Goal: Task Accomplishment & Management: Manage account settings

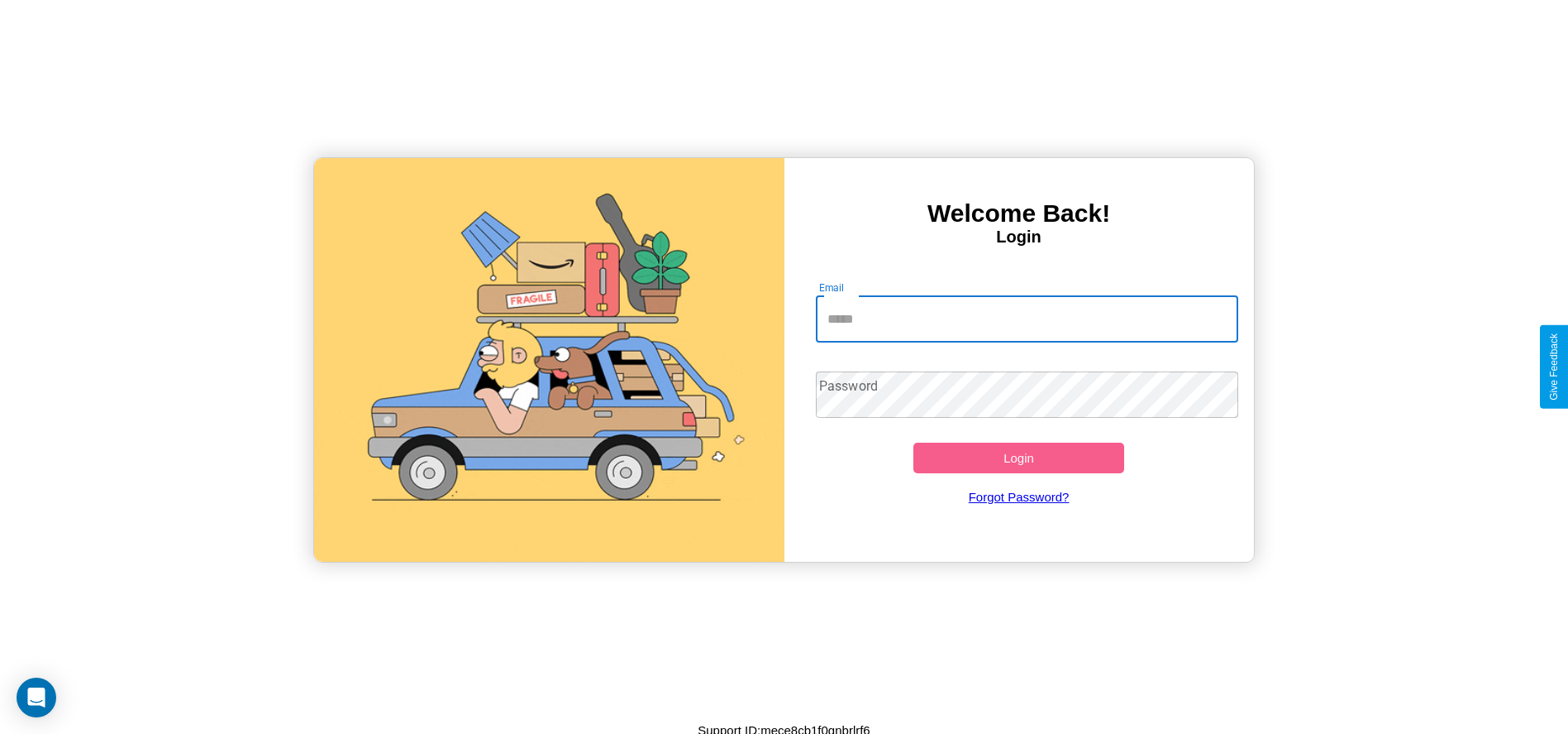
click at [1027, 319] on input "Email" at bounding box center [1027, 319] width 423 height 47
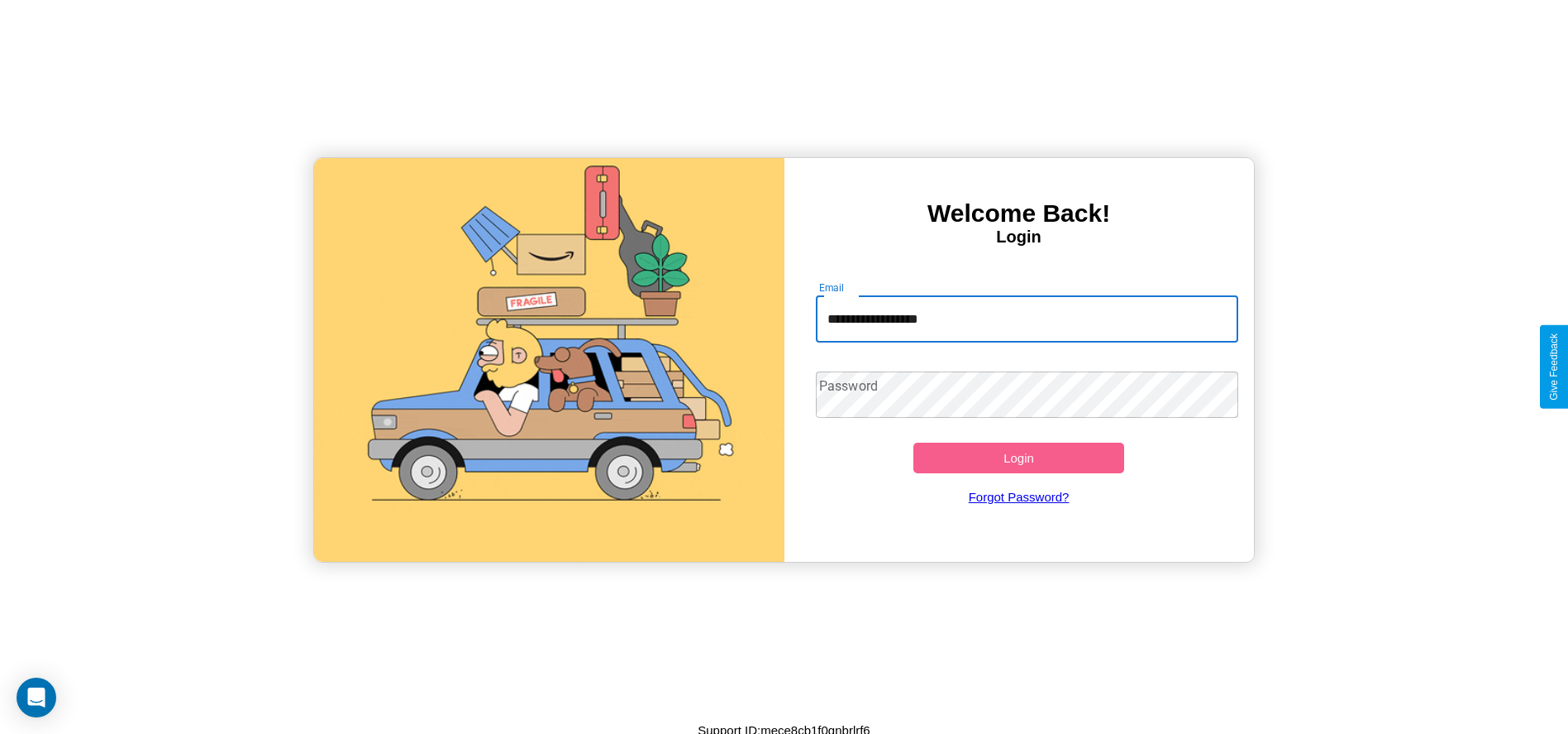
type input "**********"
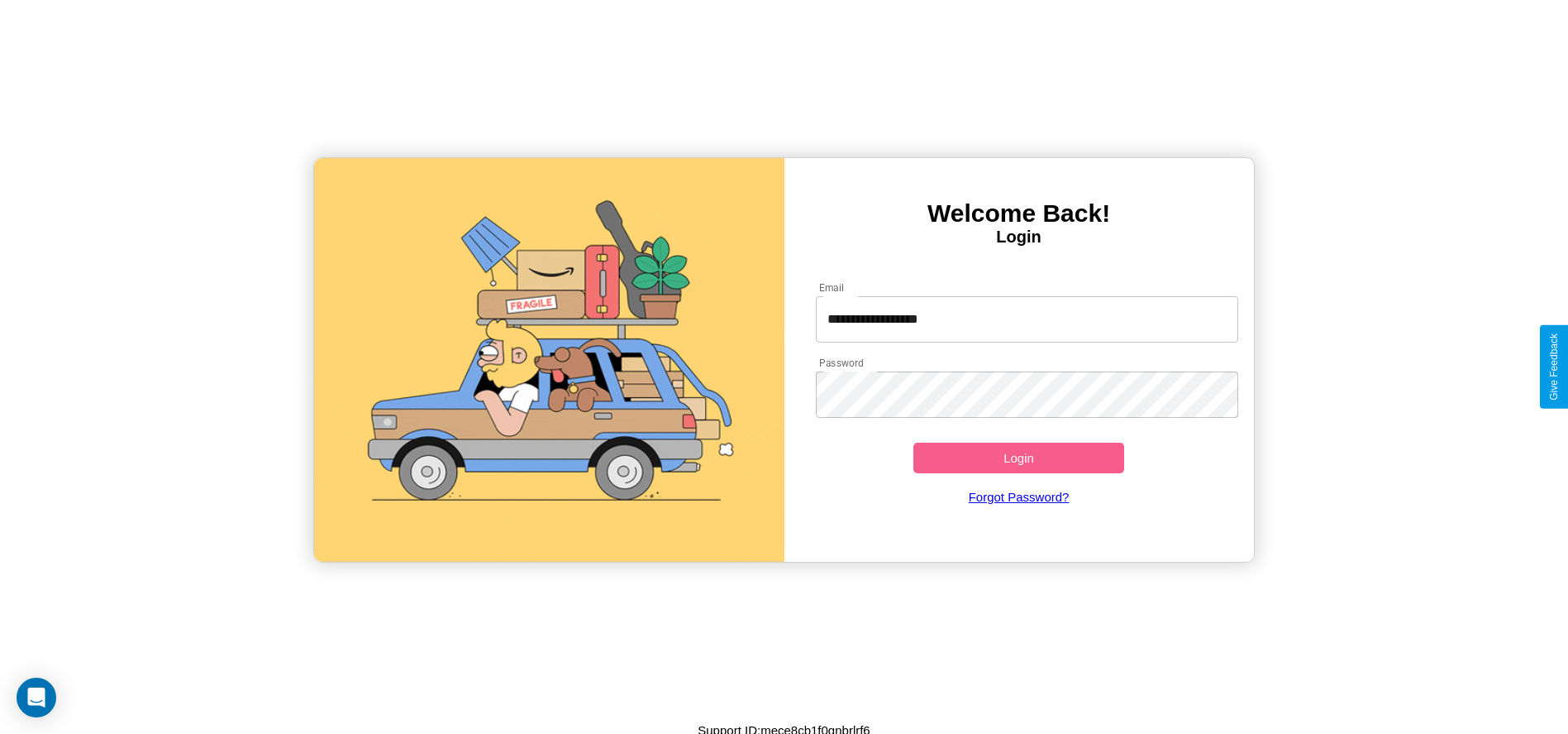
click at [1019, 457] on button "Login" at bounding box center [1019, 457] width 211 height 31
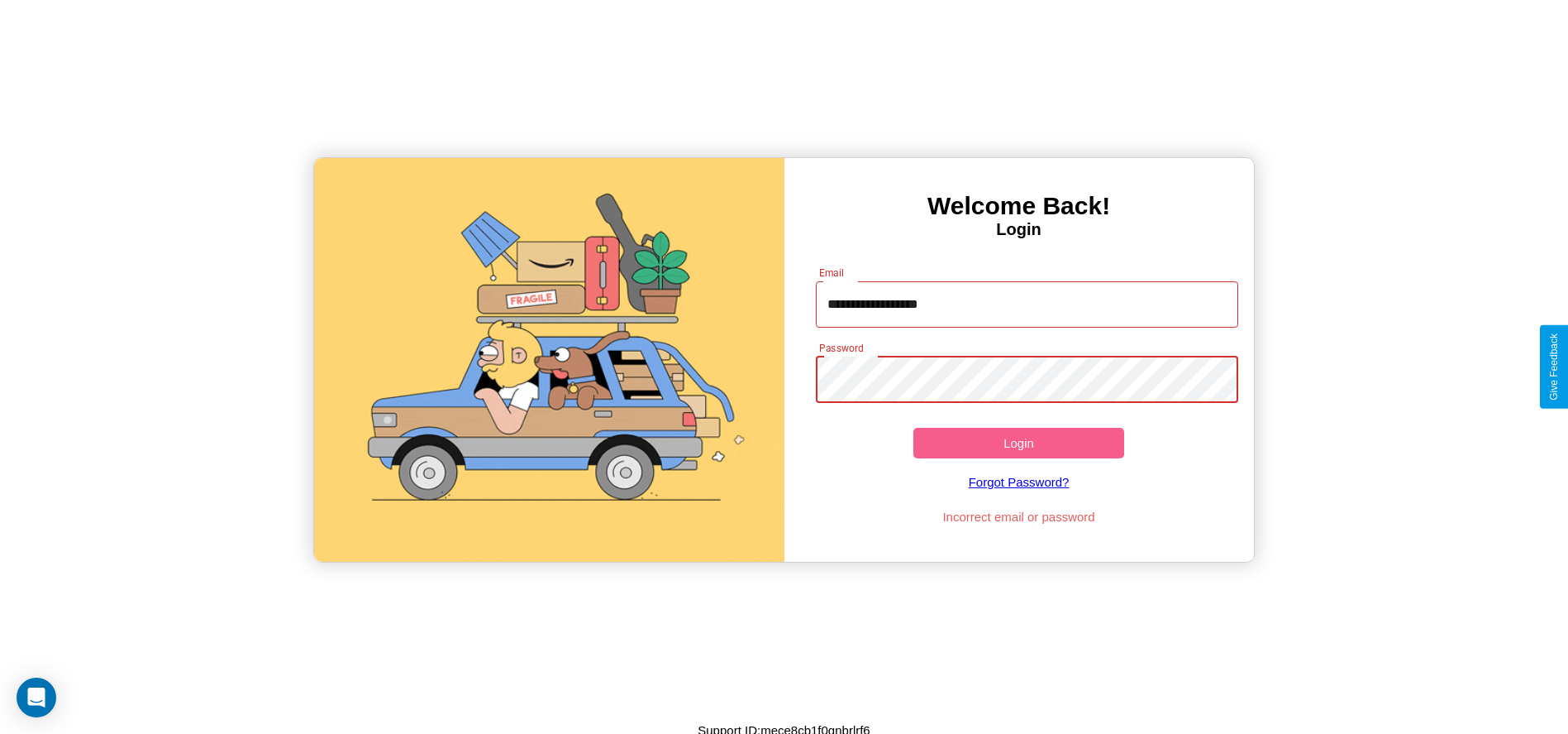
click at [1019, 442] on button "Login" at bounding box center [1019, 442] width 211 height 31
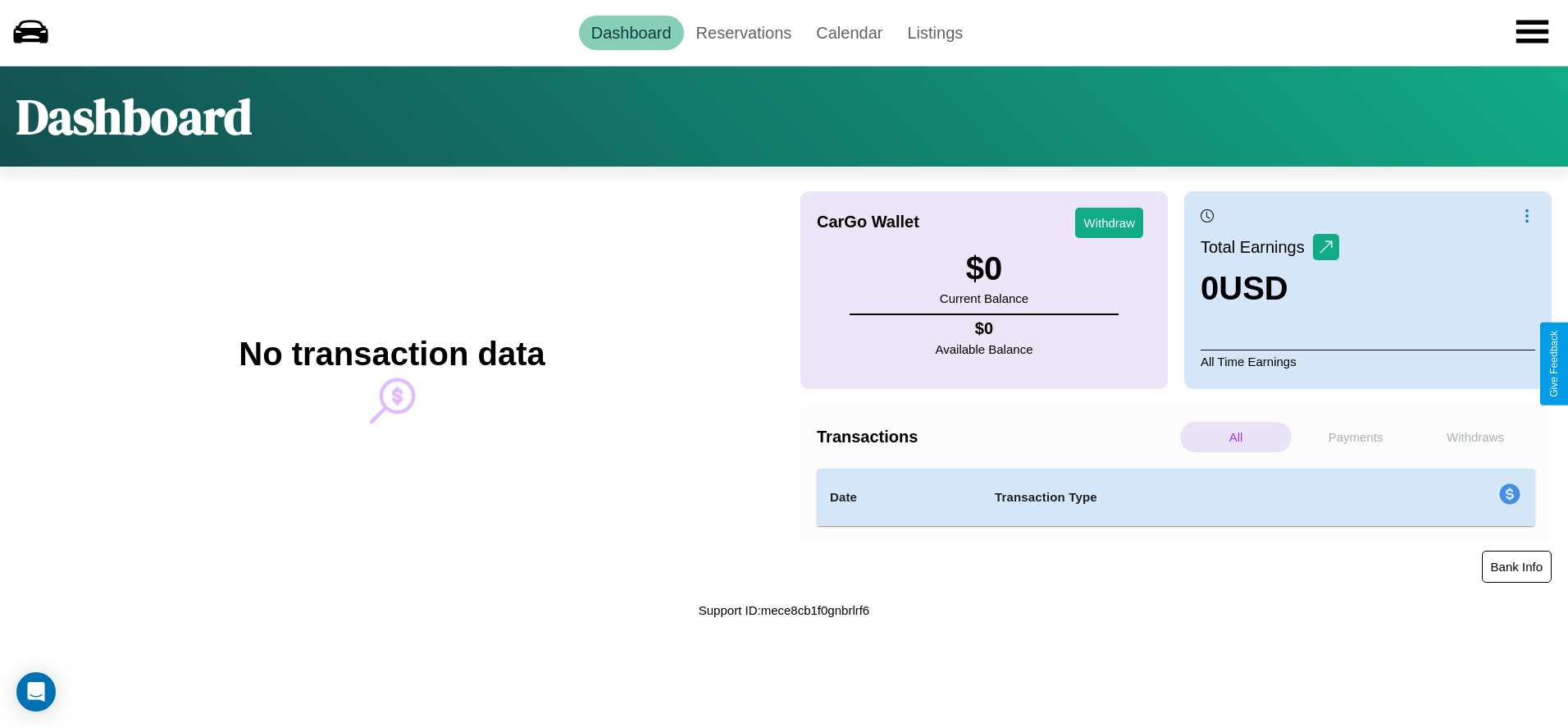
click at [1516, 566] on button "Bank Info" at bounding box center [1516, 566] width 69 height 32
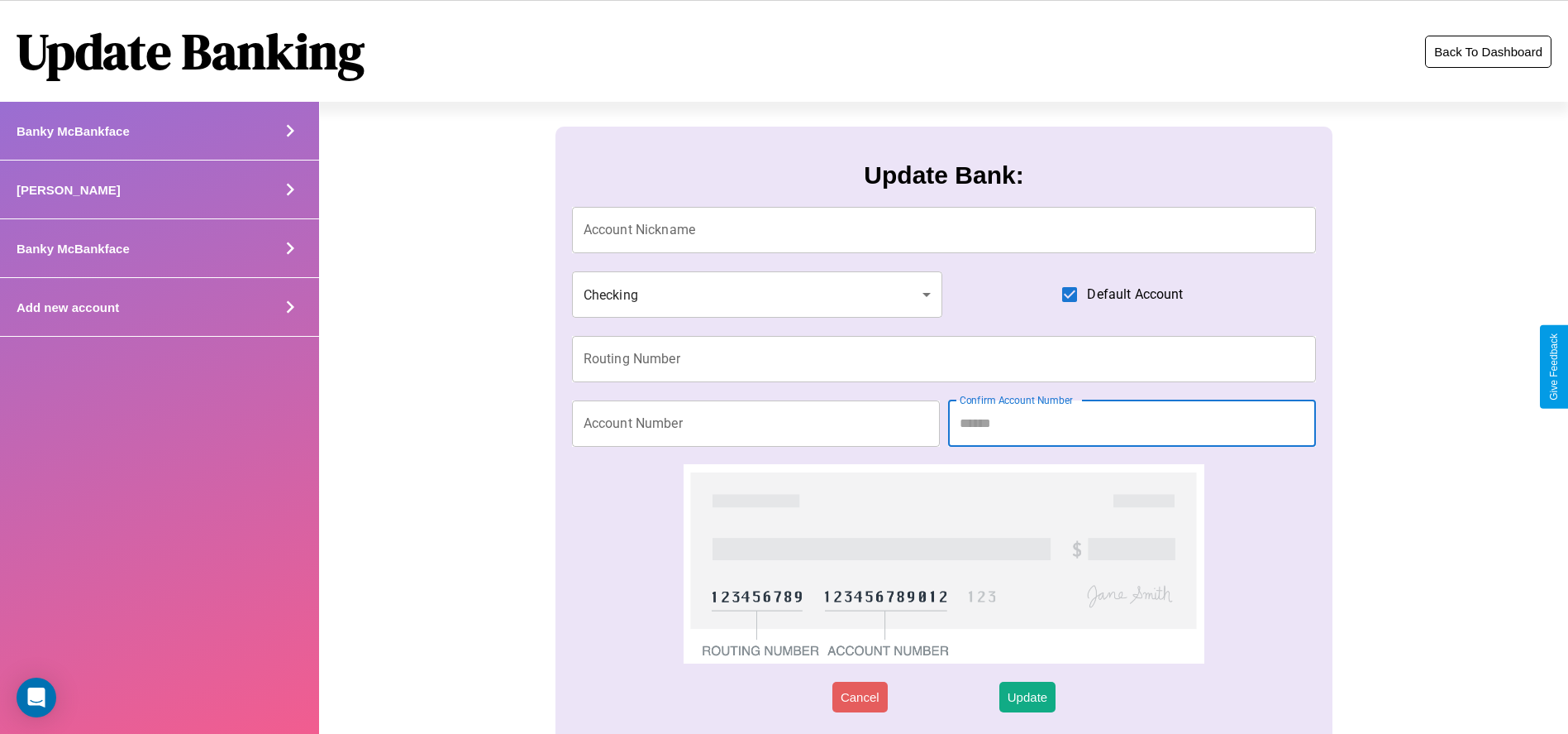
click at [1488, 51] on button "Back To Dashboard" at bounding box center [1489, 51] width 127 height 33
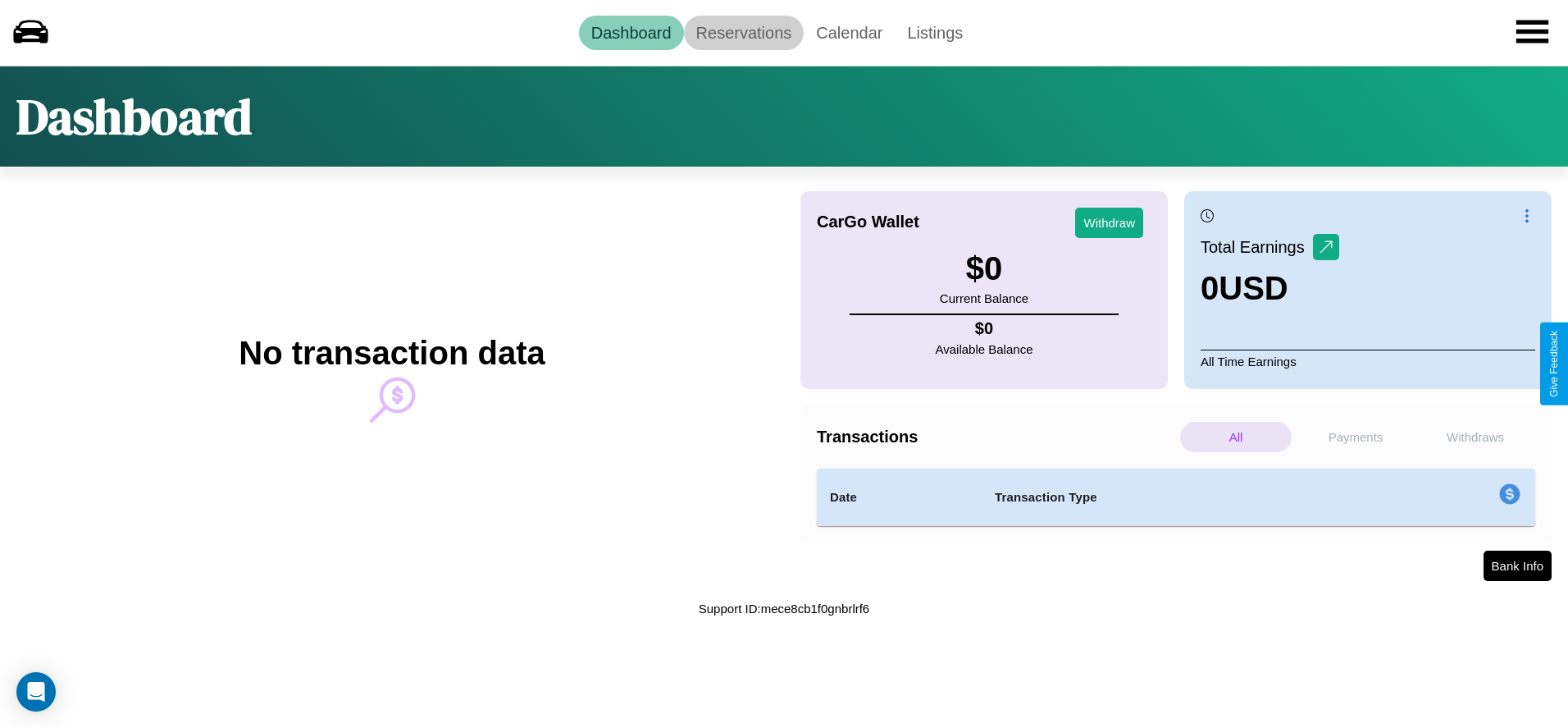
click at [742, 32] on link "Reservations" at bounding box center [744, 32] width 121 height 34
